Goal: Use online tool/utility: Utilize a website feature to perform a specific function

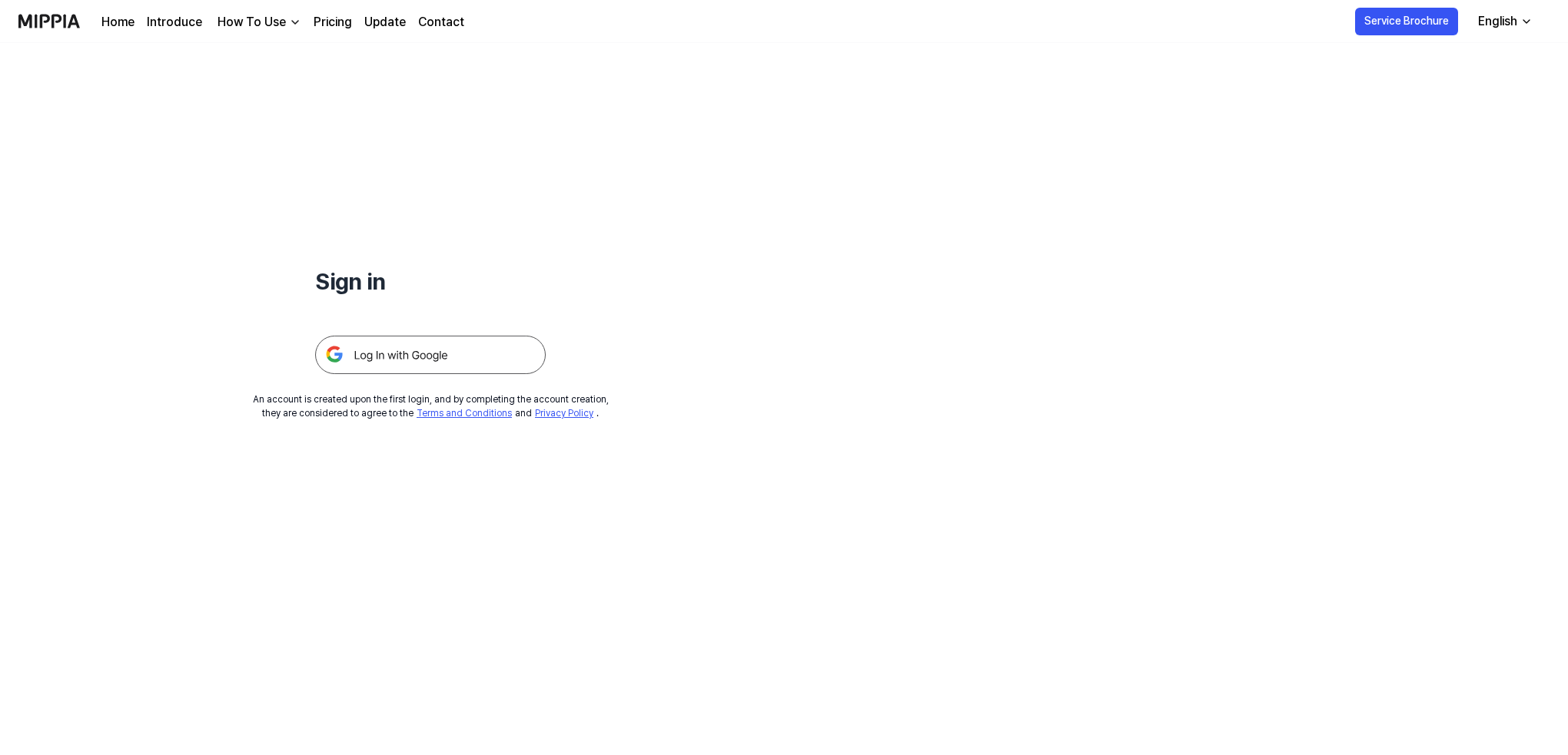
click at [452, 354] on img at bounding box center [430, 354] width 230 height 38
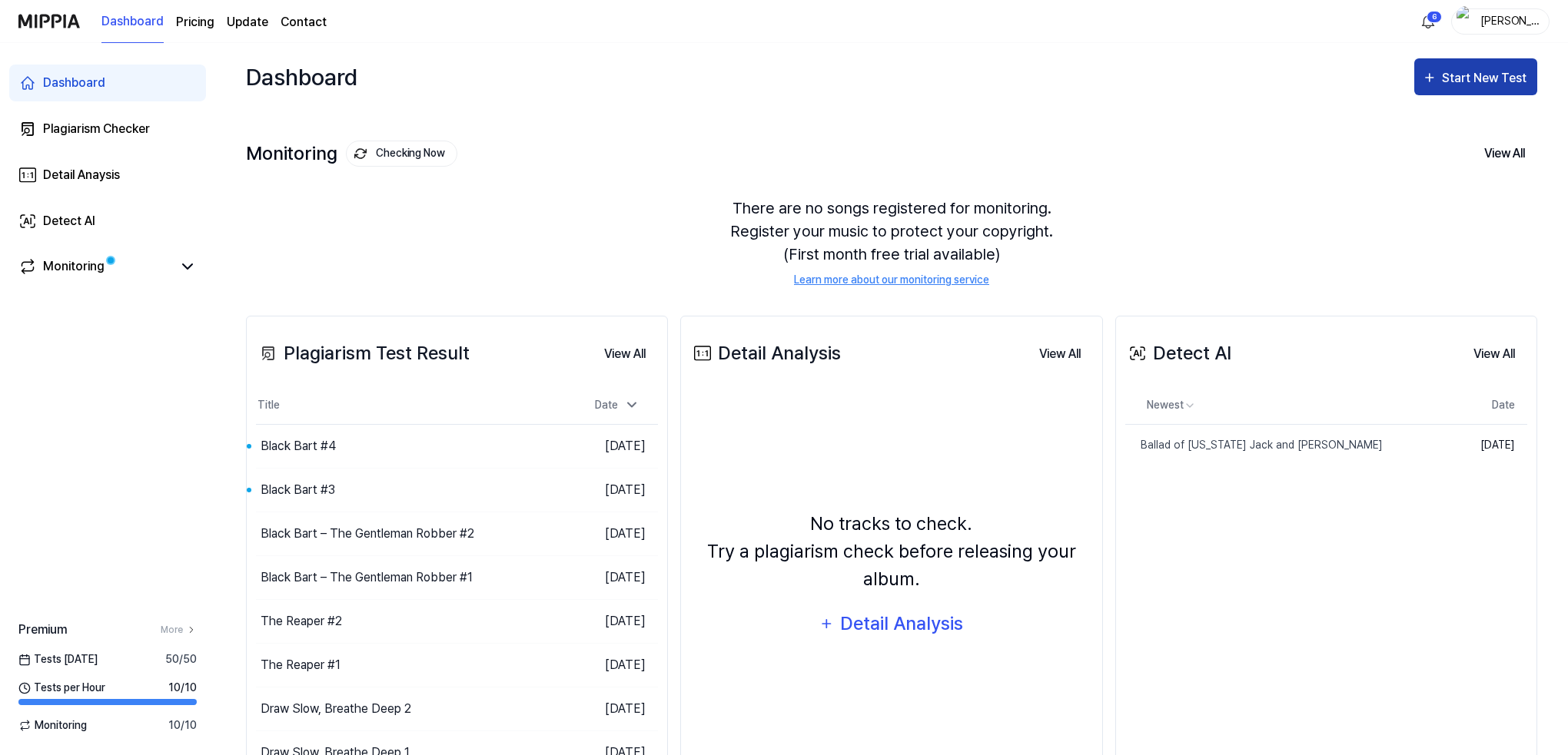
click at [1464, 75] on div "Start New Test" at bounding box center [1486, 78] width 87 height 20
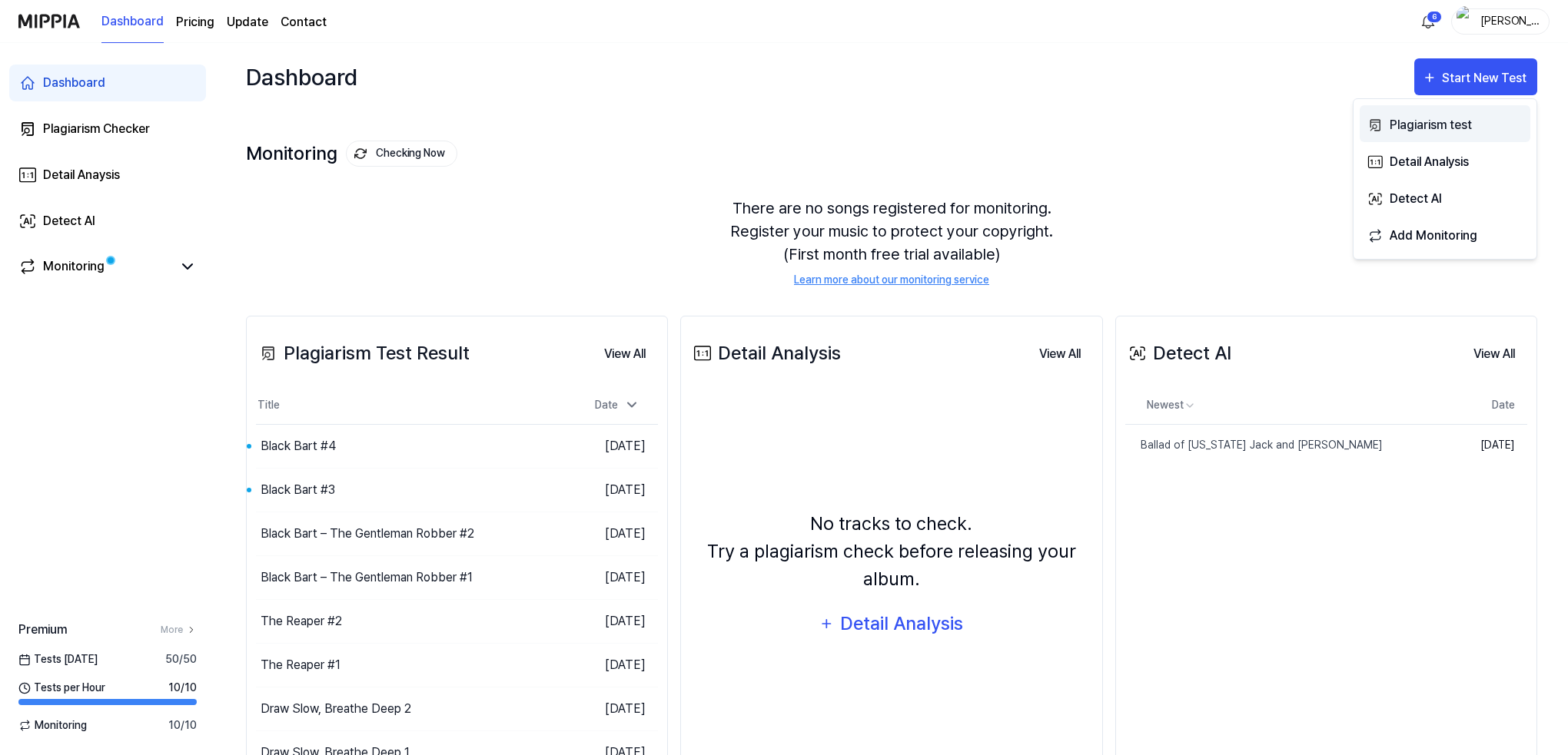
click at [1415, 119] on div "Plagiarism test" at bounding box center [1457, 125] width 134 height 20
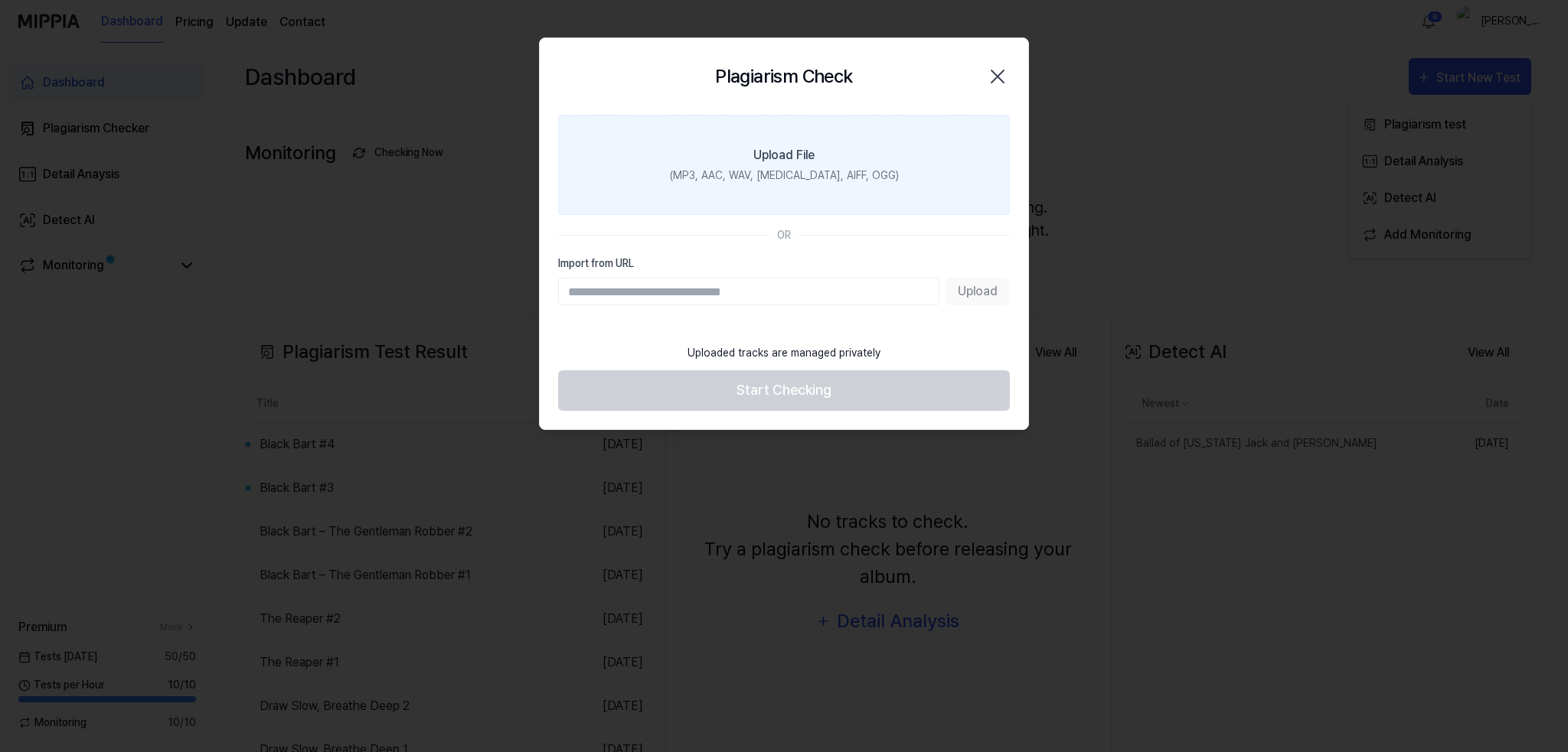
click at [817, 168] on div "(MP3, AAC, WAV, [MEDICAL_DATA], AIFF, OGG)" at bounding box center [784, 176] width 229 height 16
click at [0, 0] on input "Upload File (MP3, AAC, WAV, [MEDICAL_DATA], AIFF, OGG)" at bounding box center [0, 0] width 0 height 0
click at [774, 163] on div "Upload File" at bounding box center [783, 155] width 61 height 19
click at [0, 0] on input "Upload File (MP3, AAC, WAV, [MEDICAL_DATA], AIFF, OGG)" at bounding box center [0, 0] width 0 height 0
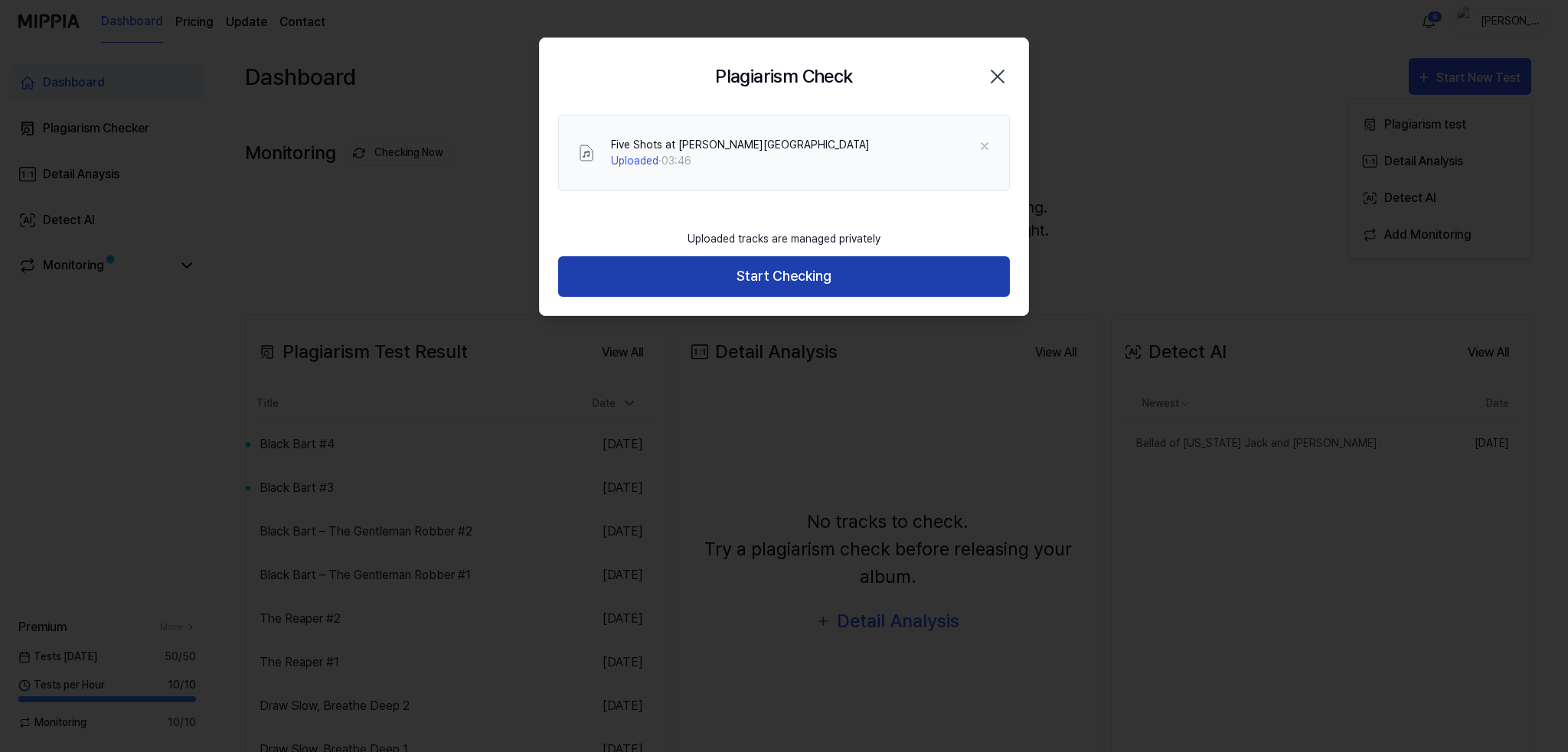
click at [777, 280] on button "Start Checking" at bounding box center [783, 276] width 451 height 41
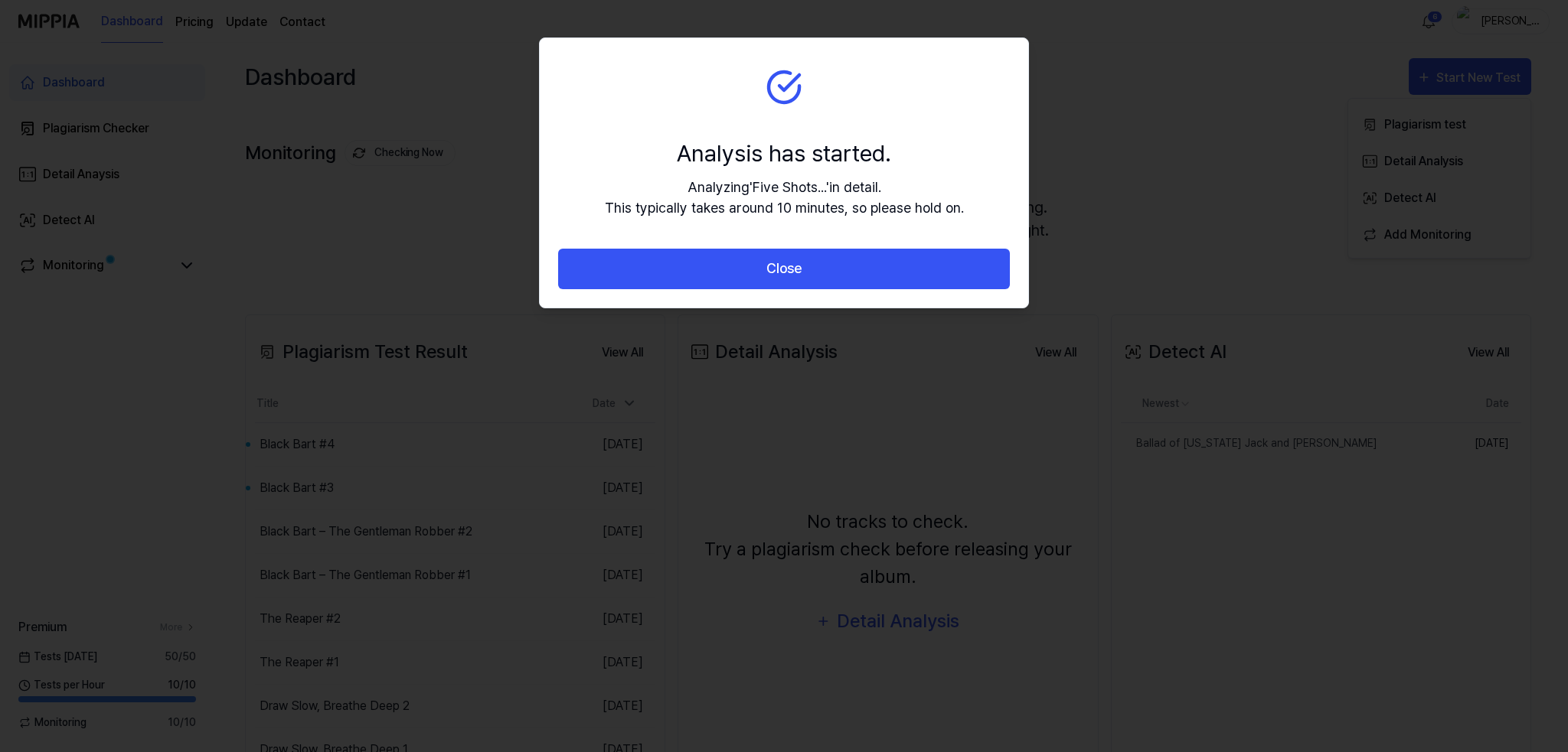
click at [777, 280] on button "Close" at bounding box center [783, 269] width 451 height 41
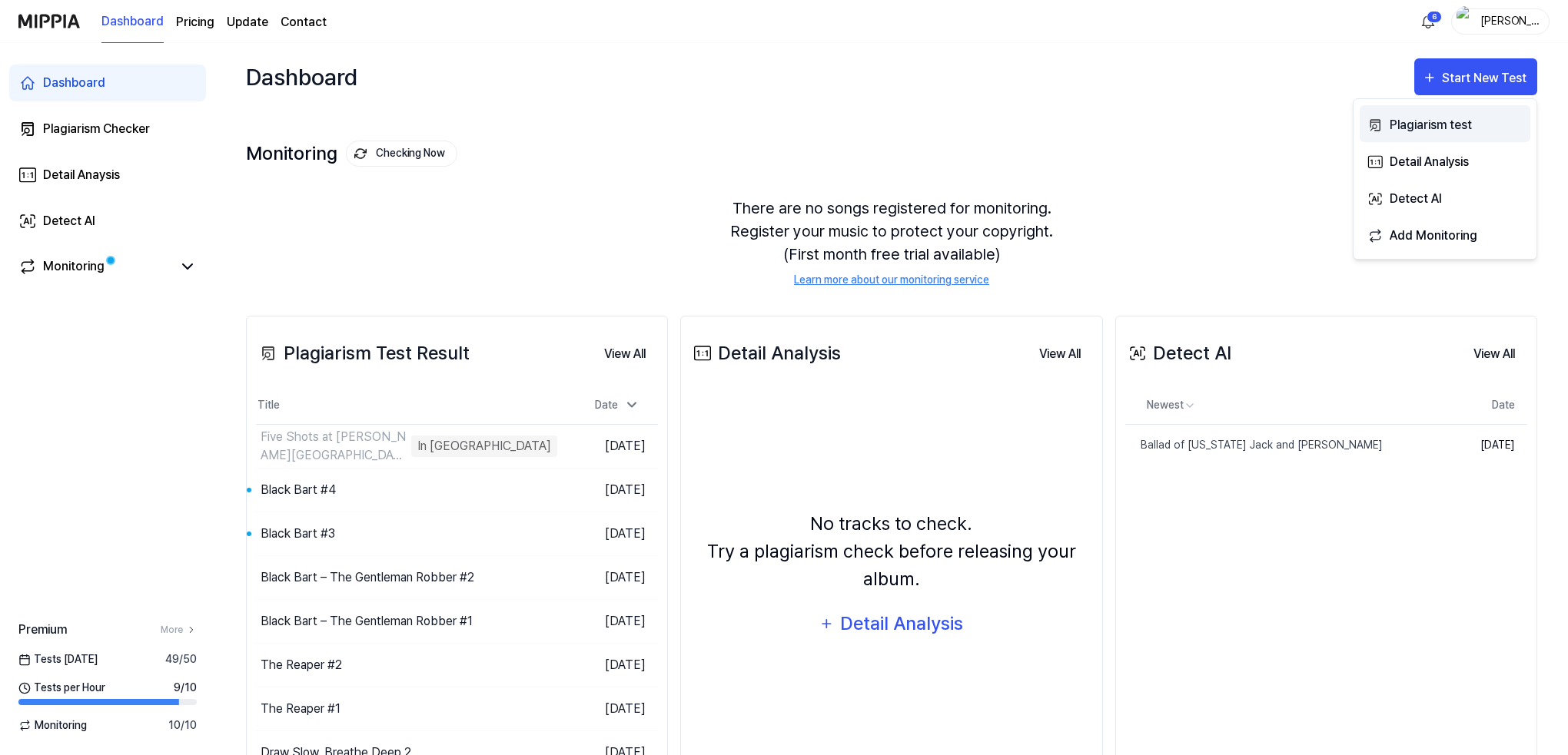
click at [1435, 121] on div "Plagiarism test" at bounding box center [1457, 125] width 134 height 20
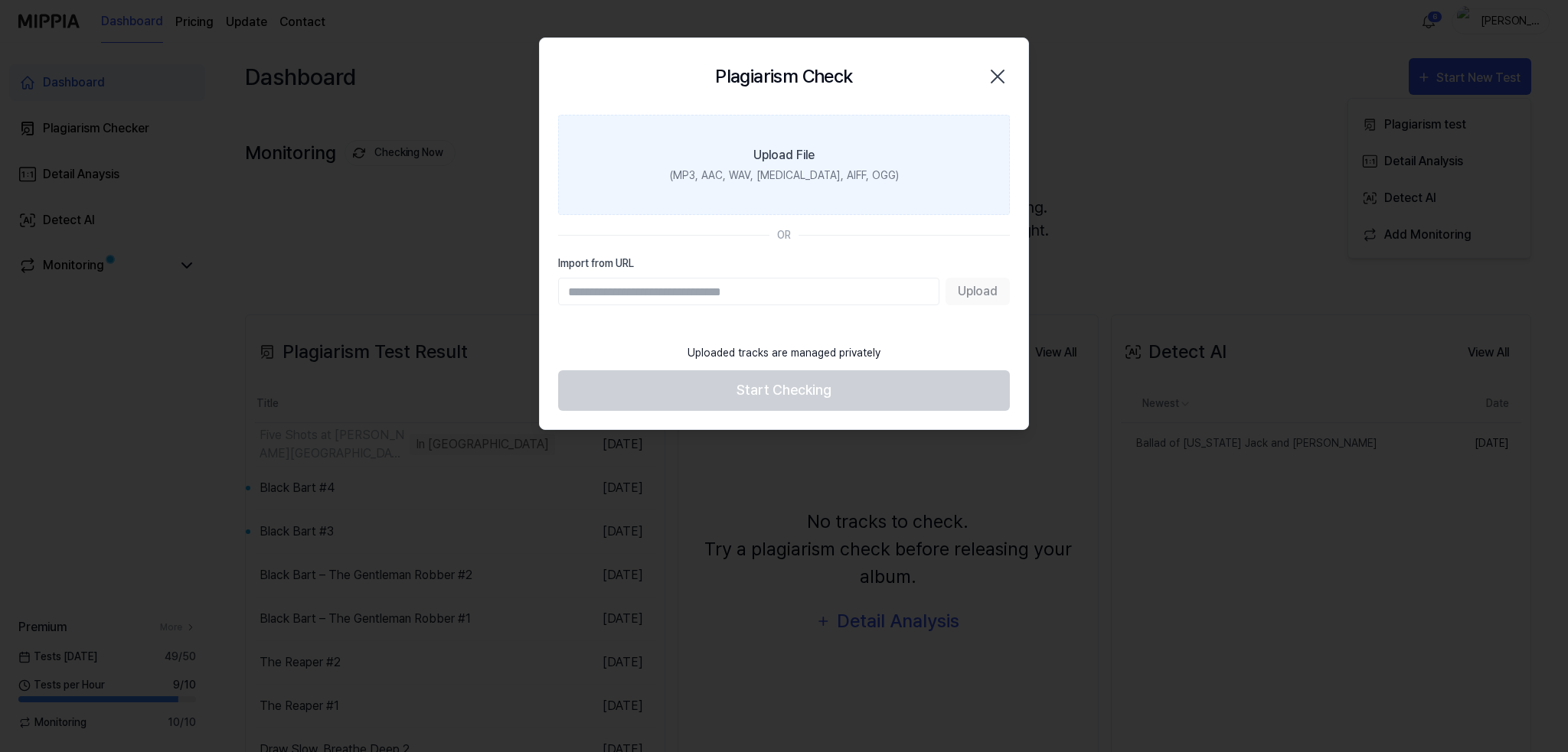
click at [834, 172] on div "(MP3, AAC, WAV, [MEDICAL_DATA], AIFF, OGG)" at bounding box center [784, 176] width 229 height 16
click at [0, 0] on input "Upload File (MP3, AAC, WAV, [MEDICAL_DATA], AIFF, OGG)" at bounding box center [0, 0] width 0 height 0
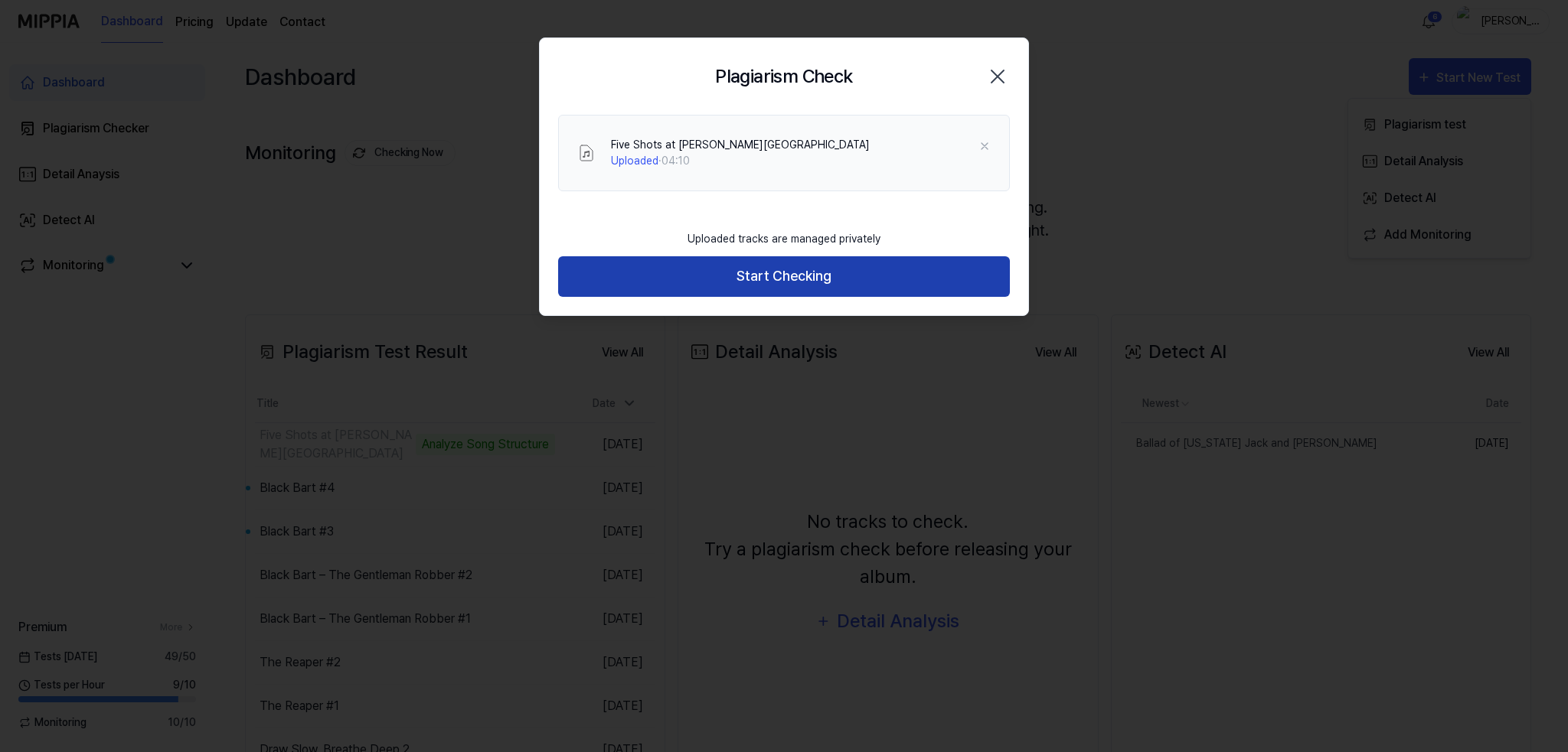
click at [786, 270] on button "Start Checking" at bounding box center [783, 276] width 451 height 41
